Goal: Transaction & Acquisition: Purchase product/service

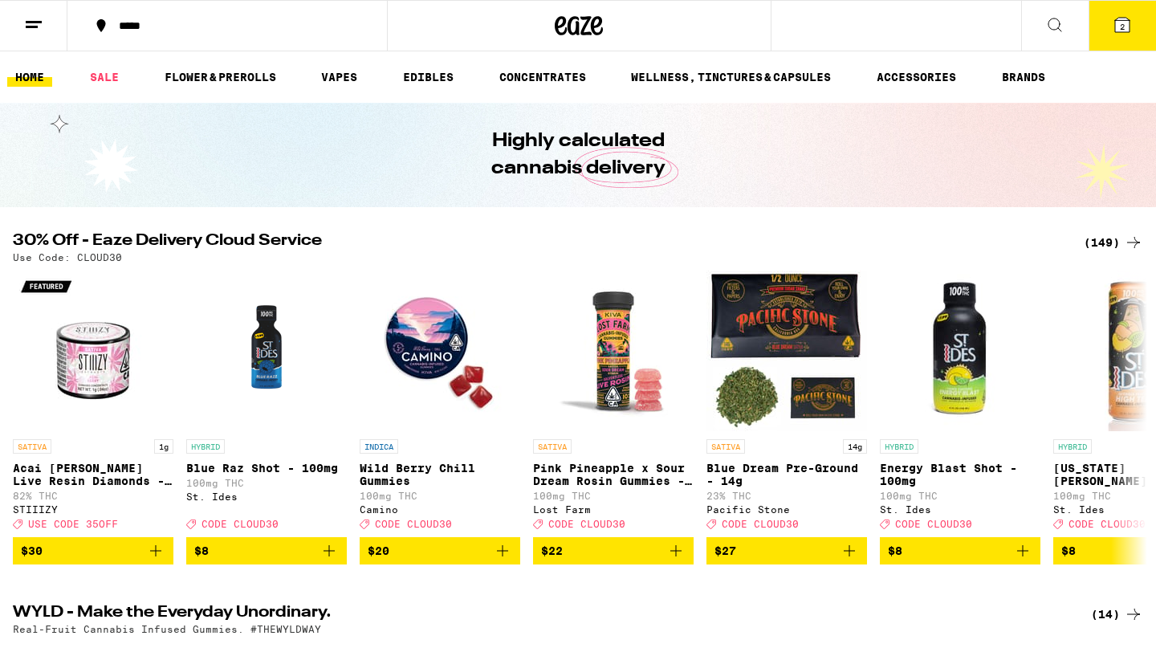
click at [1107, 248] on div "(149)" at bounding box center [1113, 242] width 59 height 19
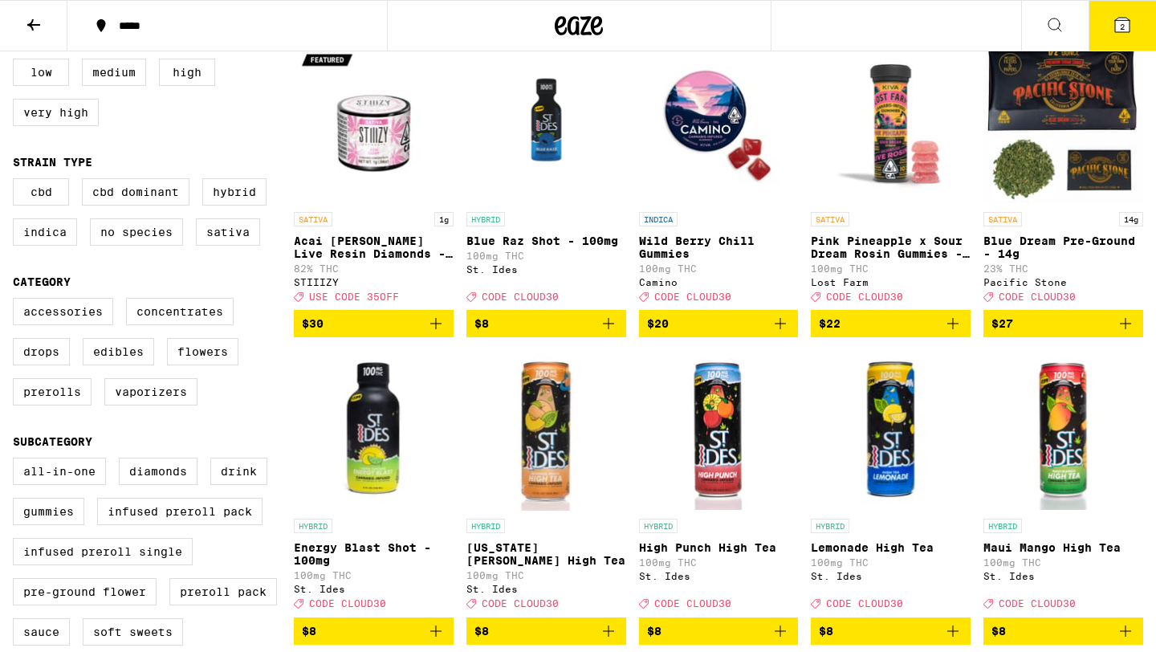
scroll to position [201, 0]
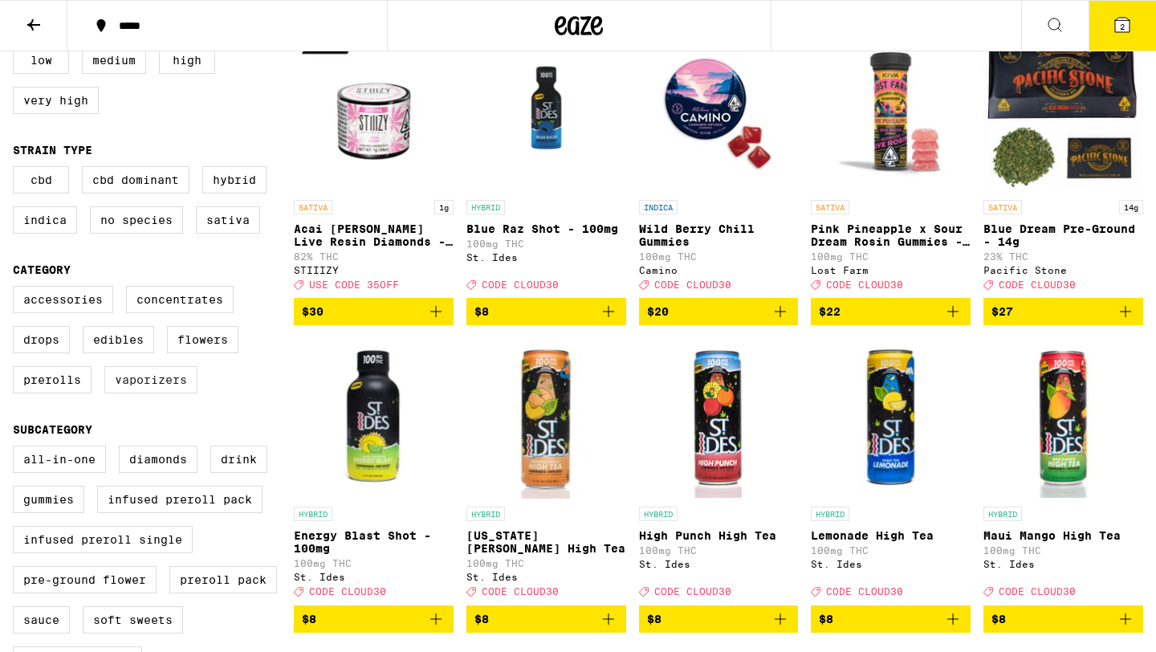
click at [141, 391] on label "Vaporizers" at bounding box center [150, 379] width 93 height 27
click at [17, 289] on input "Vaporizers" at bounding box center [16, 288] width 1 height 1
checkbox input "true"
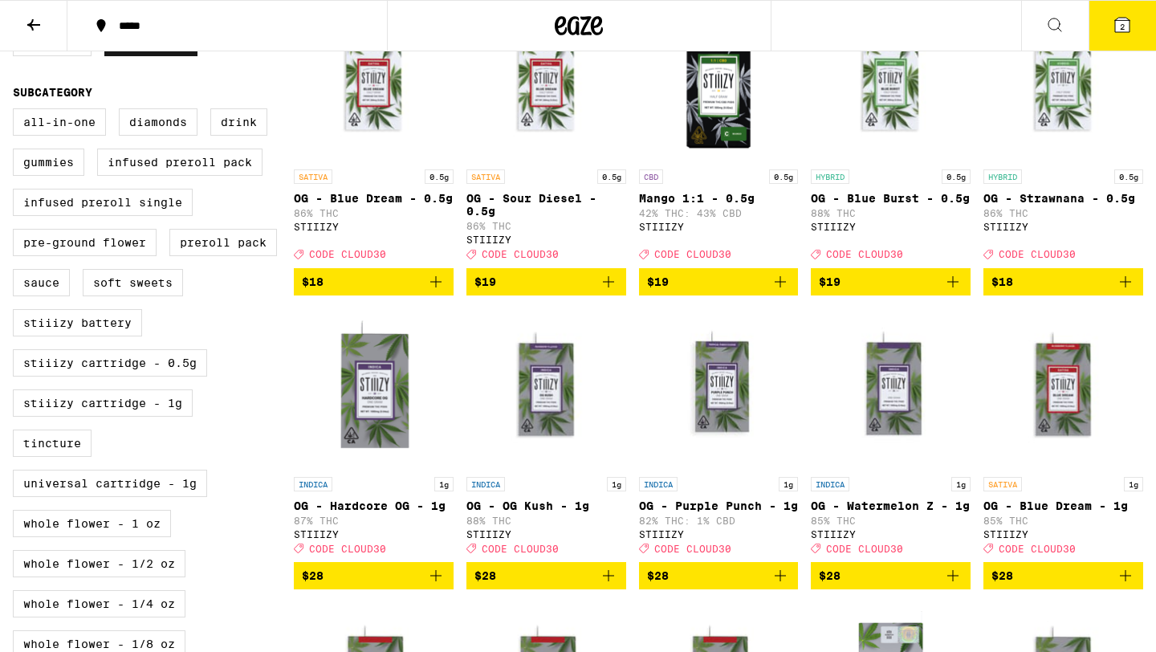
scroll to position [385, 0]
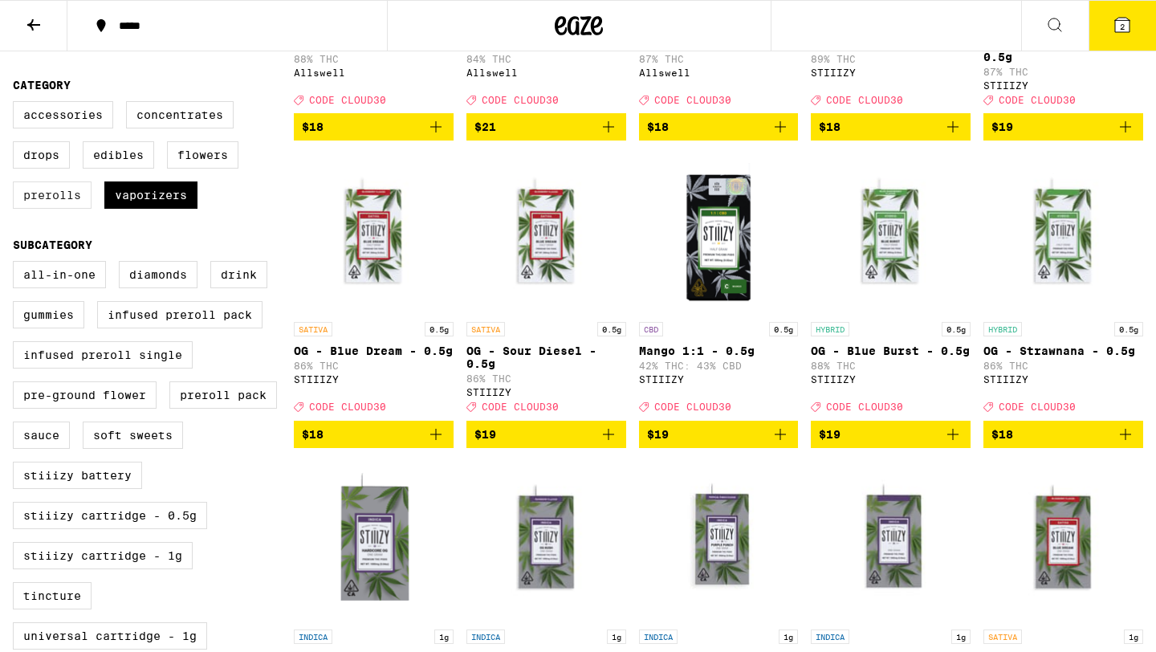
click at [67, 209] on label "Prerolls" at bounding box center [52, 194] width 79 height 27
click at [17, 104] on input "Prerolls" at bounding box center [16, 104] width 1 height 1
checkbox input "true"
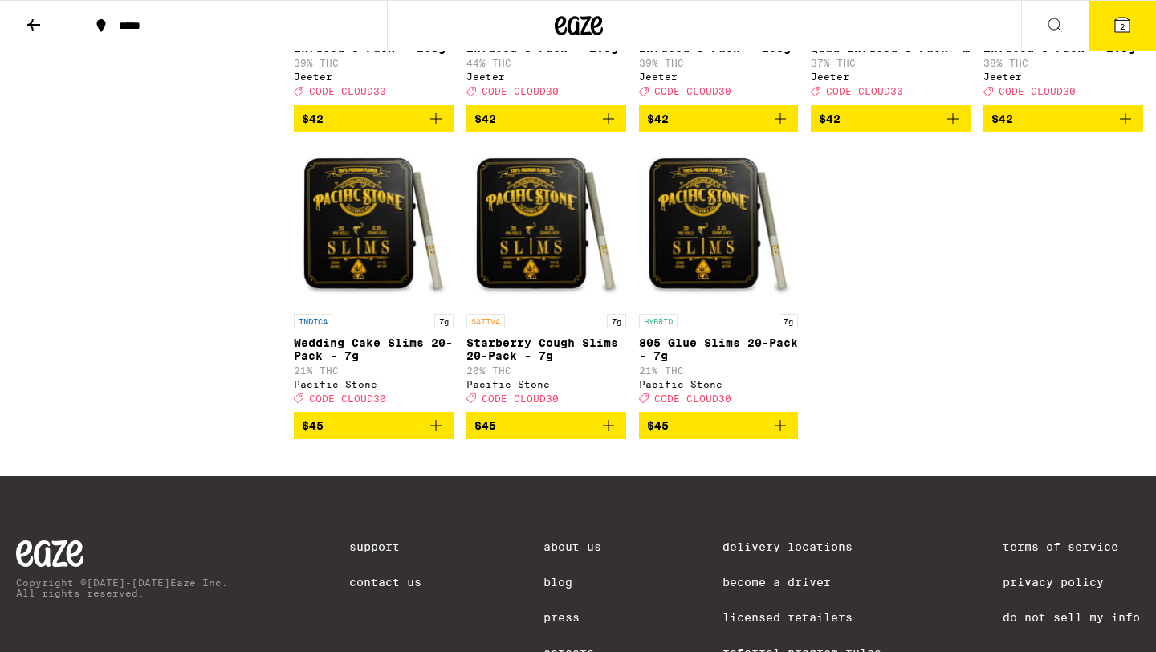
scroll to position [4527, 0]
